Goal: Find specific page/section: Find specific page/section

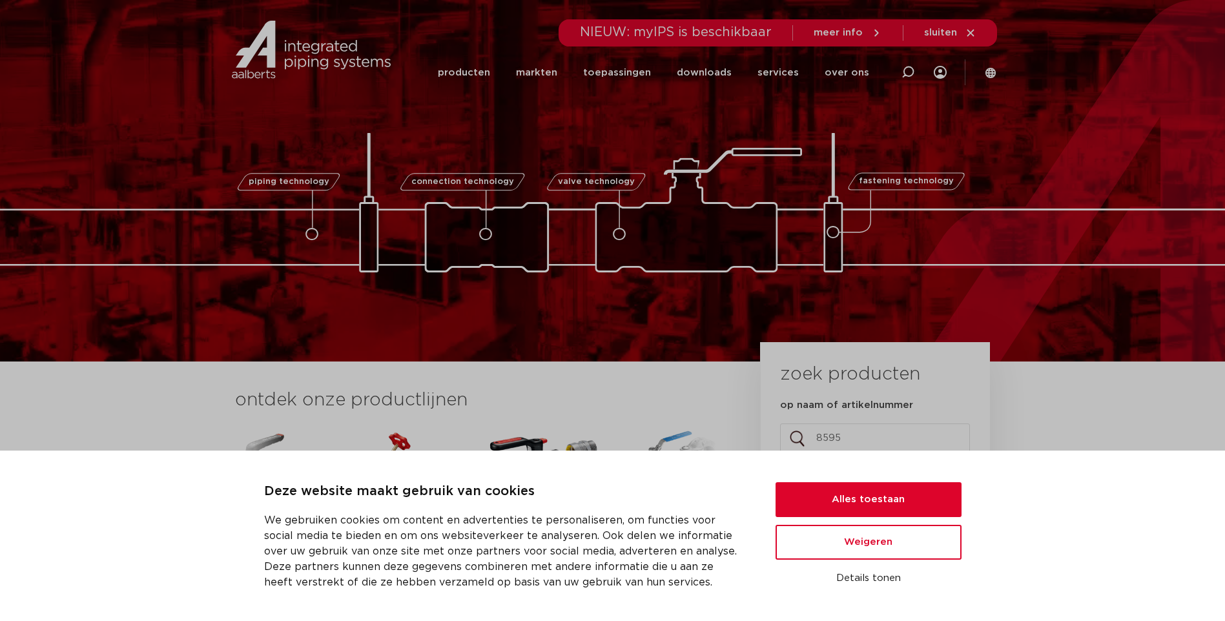
type input "8595"
click at [775, 460] on button "zoeken" at bounding box center [875, 476] width 200 height 33
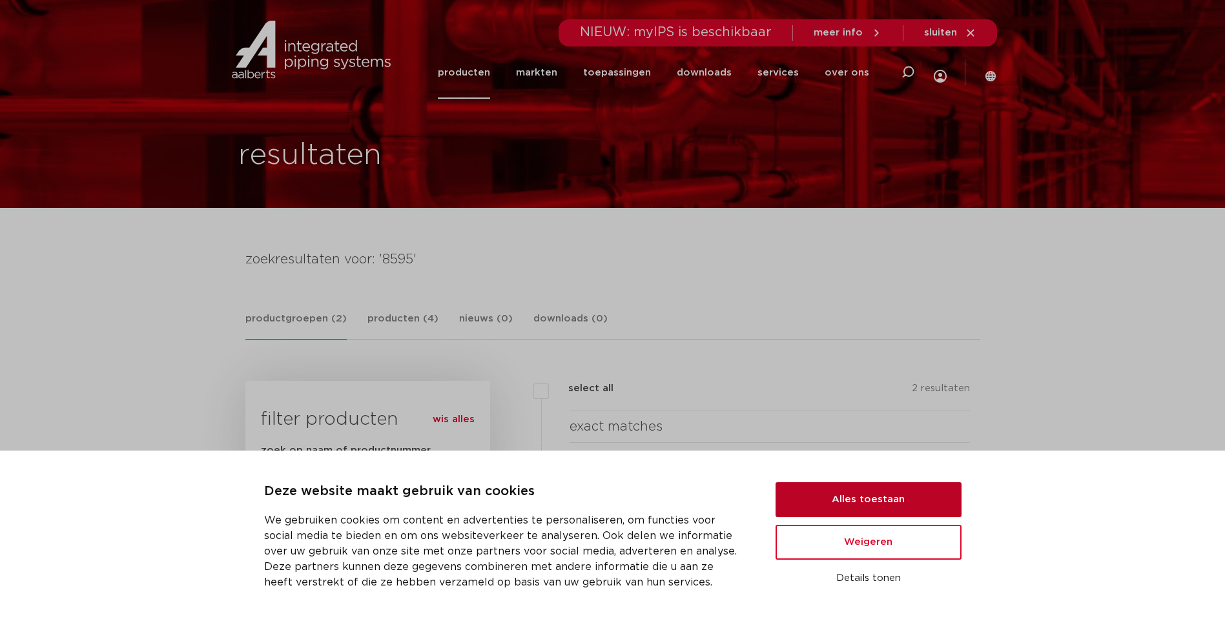
click at [883, 511] on button "Alles toestaan" at bounding box center [868, 499] width 186 height 35
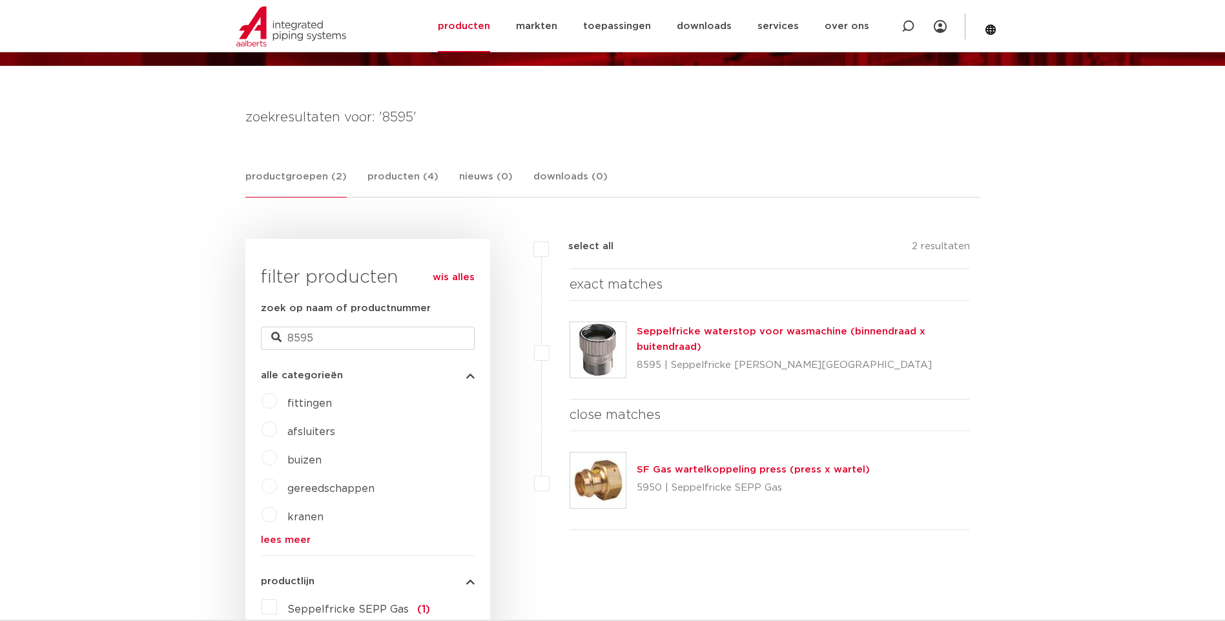
scroll to position [150, 0]
